Goal: Transaction & Acquisition: Purchase product/service

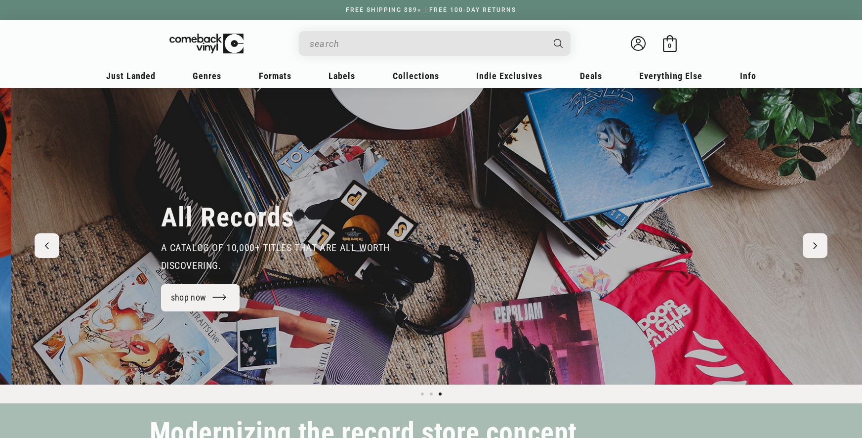
click at [425, 45] on input "When autocomplete results are available use up and down arrows to review and en…" at bounding box center [427, 44] width 234 height 20
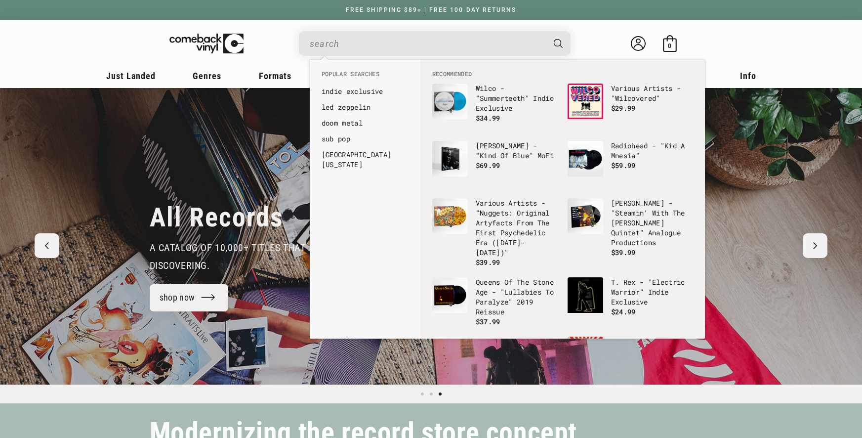
paste input "753088756771"
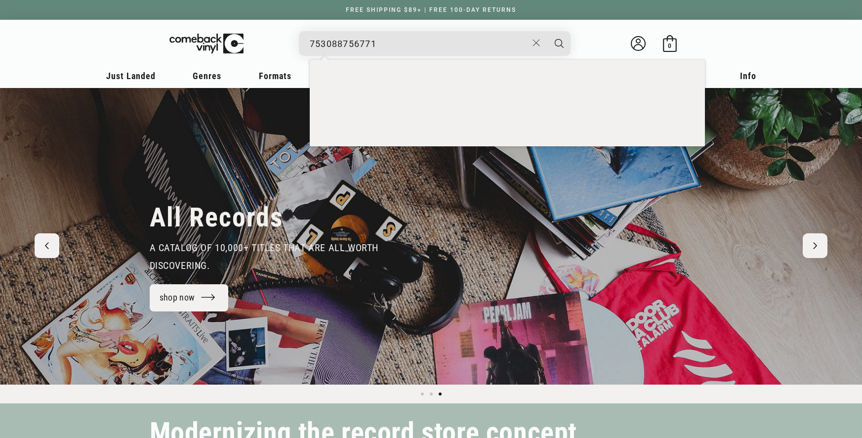
type input "753088756771"
click at [547, 31] on button "Search" at bounding box center [559, 43] width 25 height 25
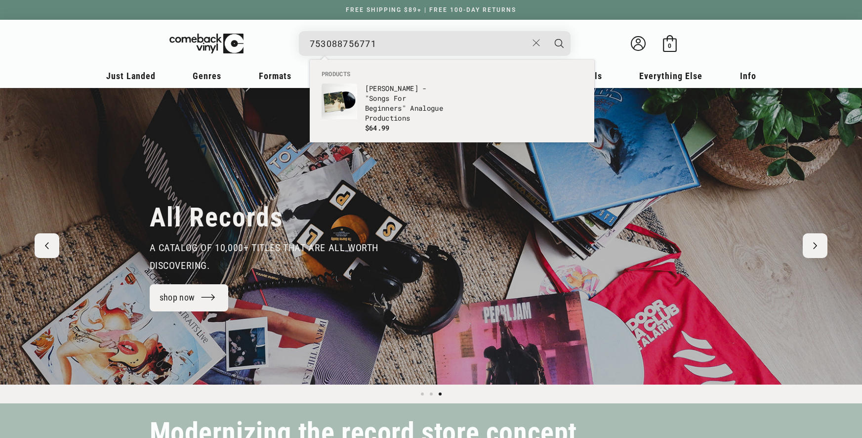
click at [411, 106] on p "[PERSON_NAME] - "Songs For Beginners" Analogue Productions" at bounding box center [406, 103] width 82 height 40
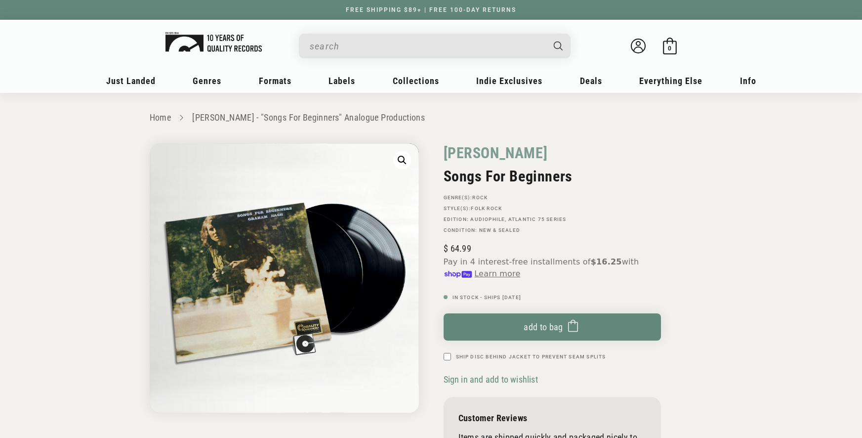
click at [206, 42] on img at bounding box center [213, 42] width 96 height 20
